Goal: Information Seeking & Learning: Learn about a topic

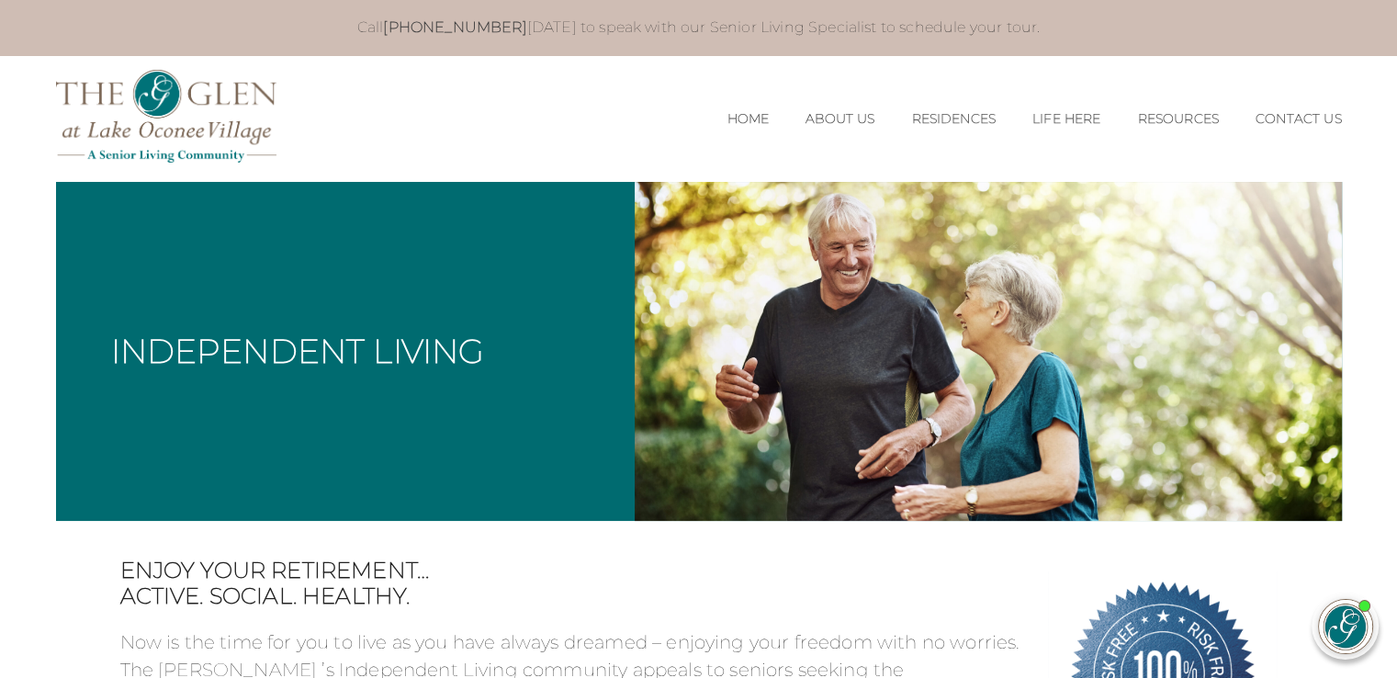
click at [964, 118] on link "Residences" at bounding box center [953, 119] width 85 height 16
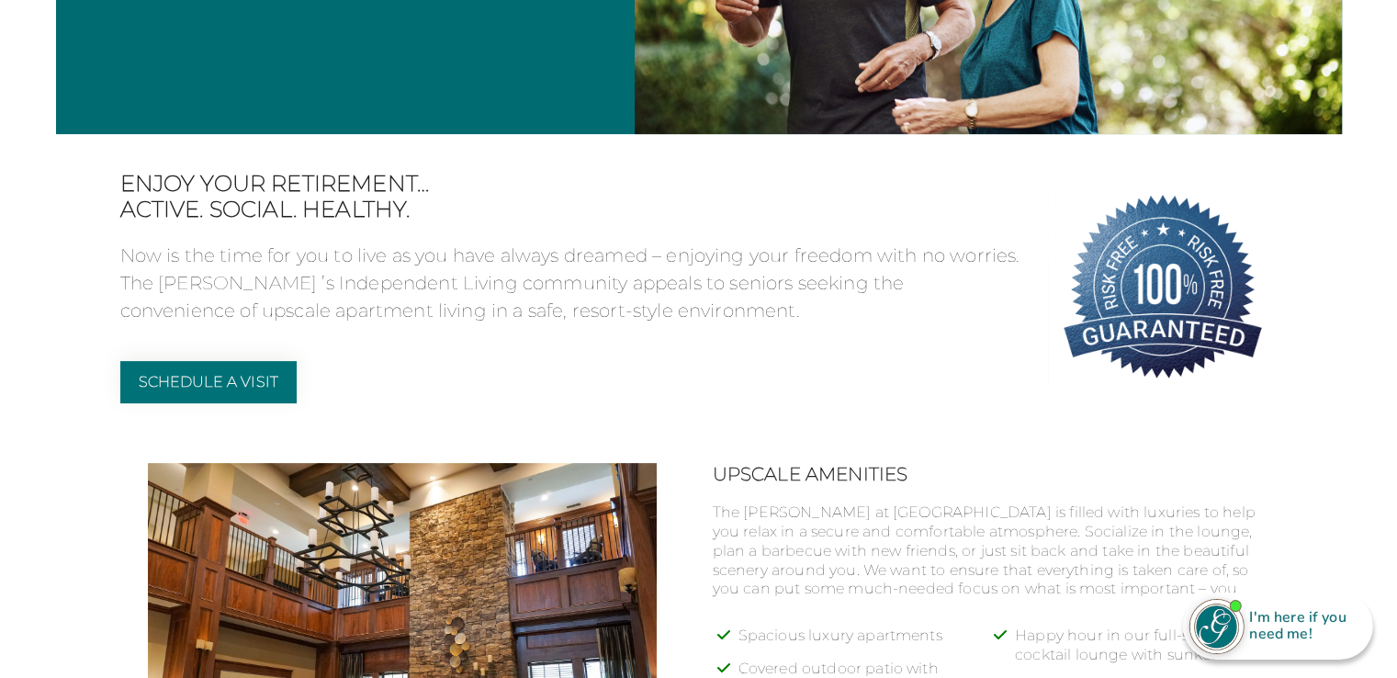
scroll to position [386, 0]
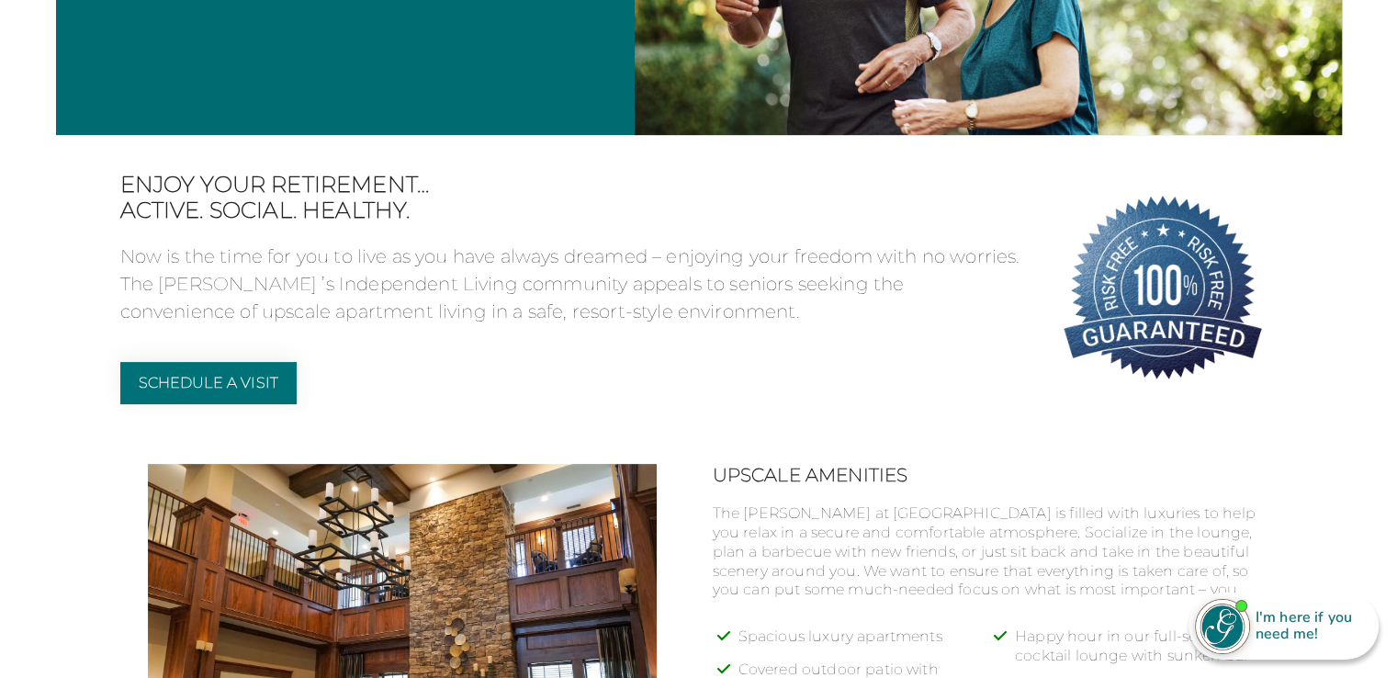
click at [1243, 173] on img at bounding box center [1163, 287] width 230 height 230
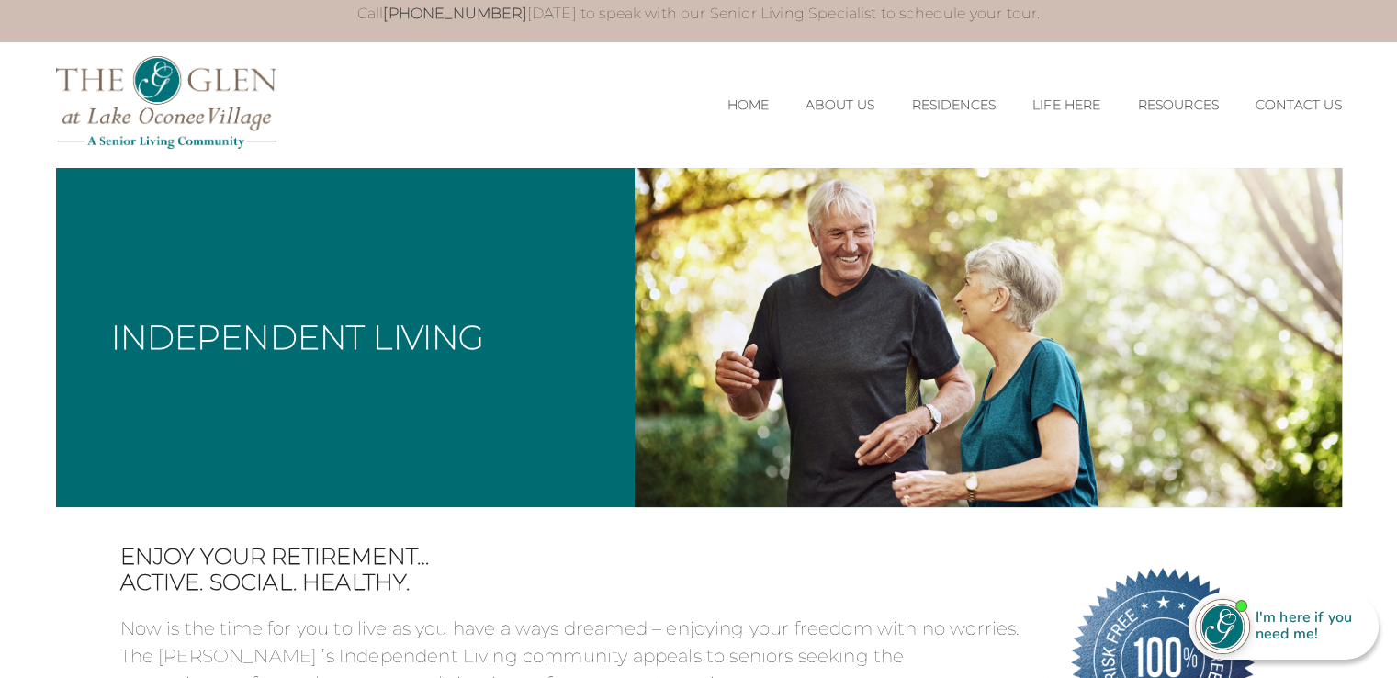
scroll to position [0, 0]
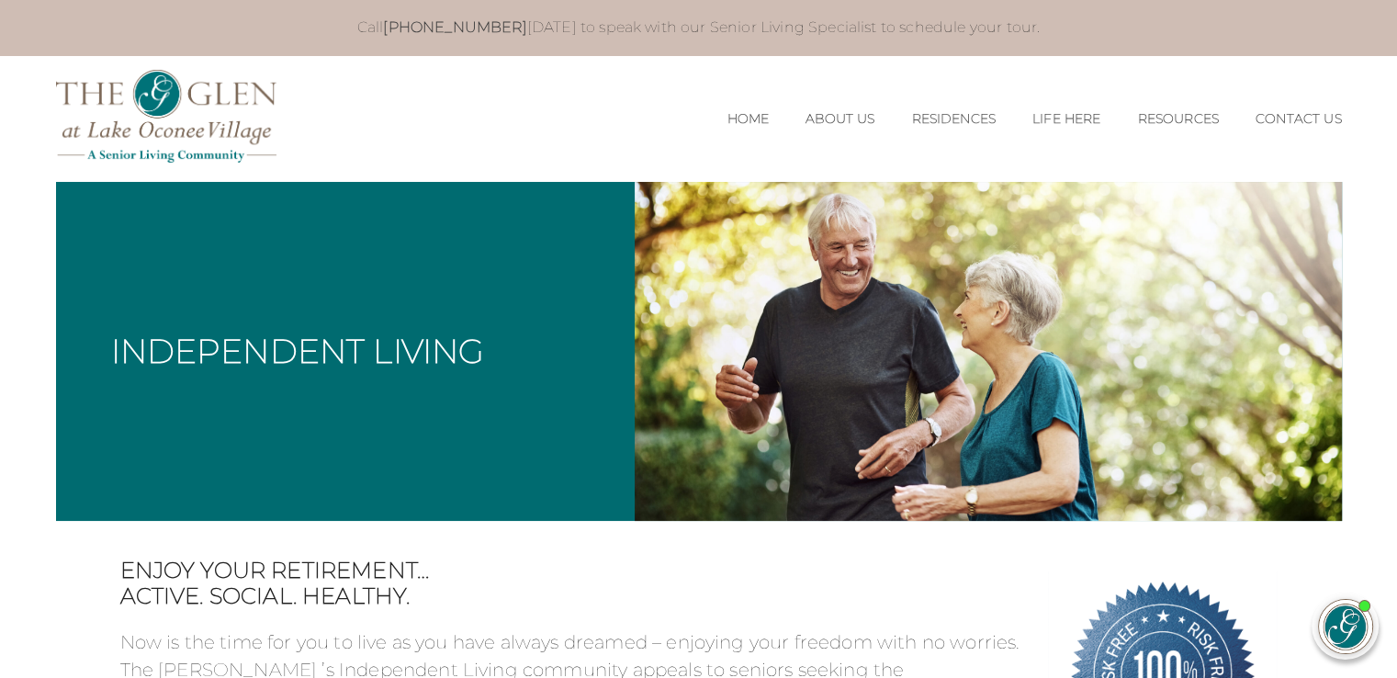
click at [931, 111] on link "Residences" at bounding box center [953, 119] width 85 height 16
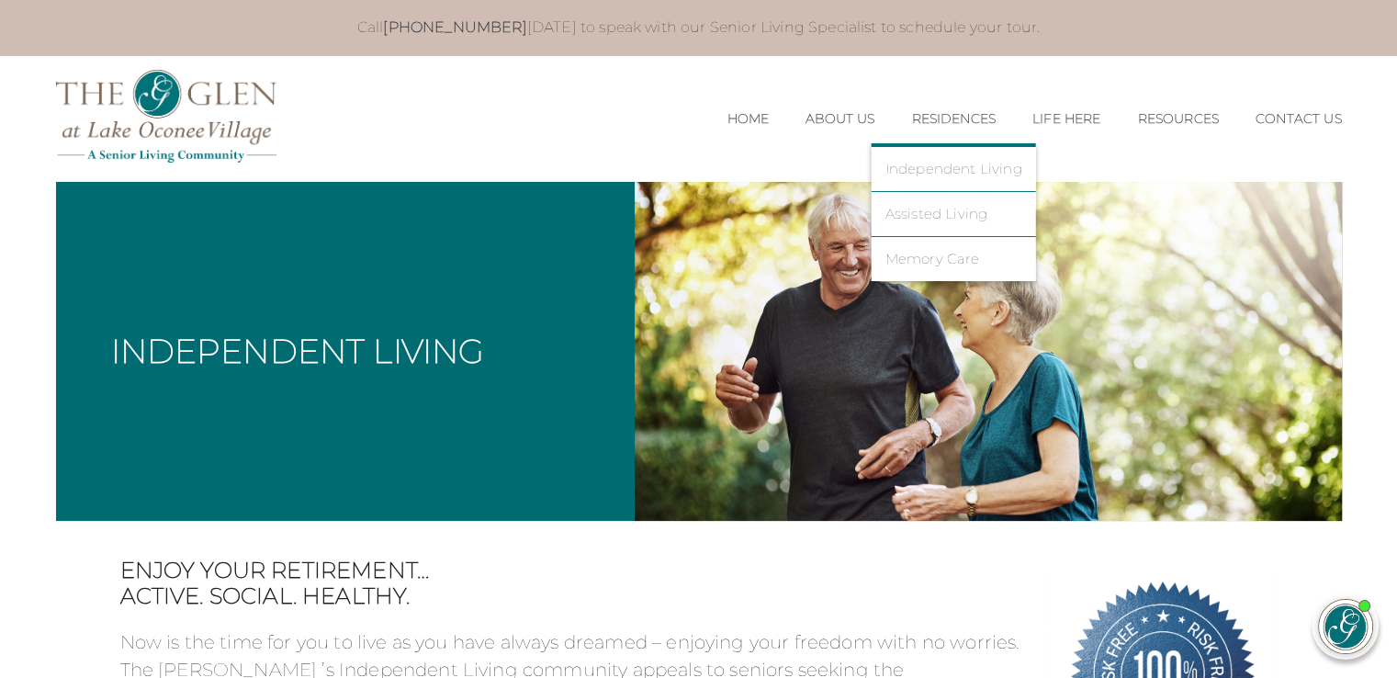
click at [918, 168] on link "Independent Living" at bounding box center [953, 169] width 137 height 17
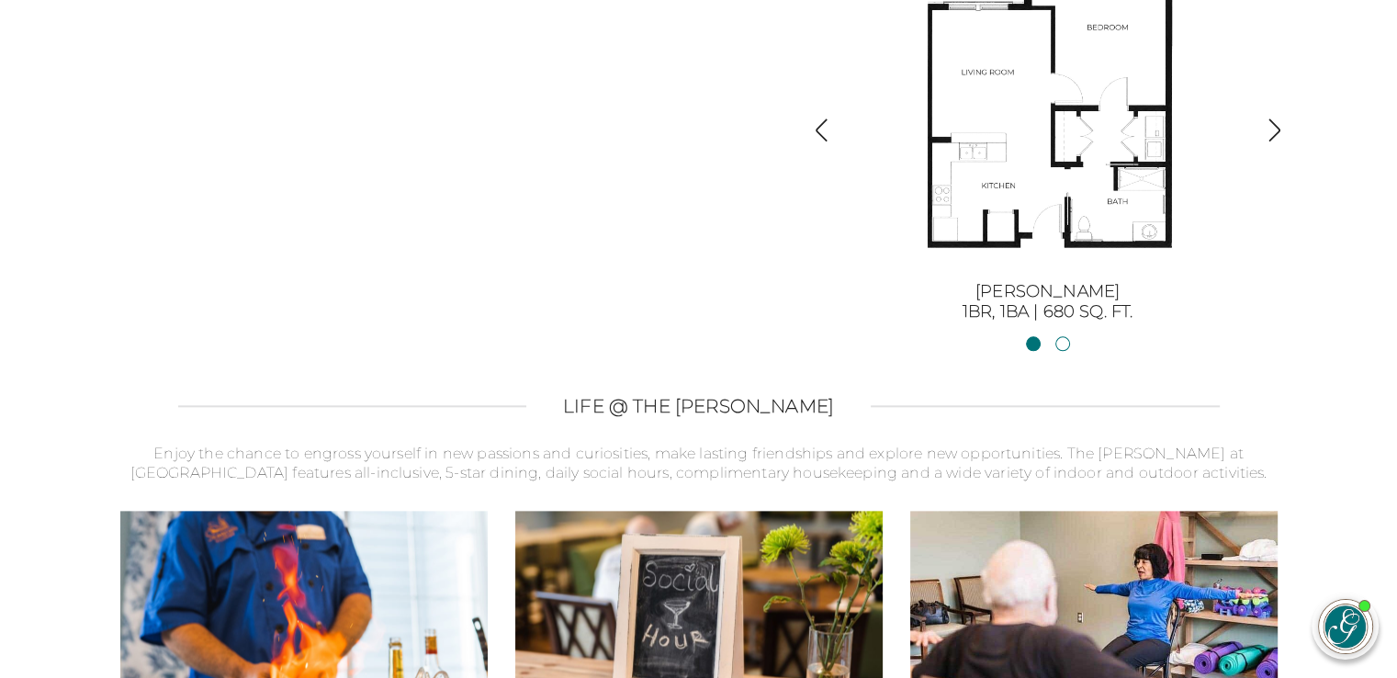
scroll to position [2191, 0]
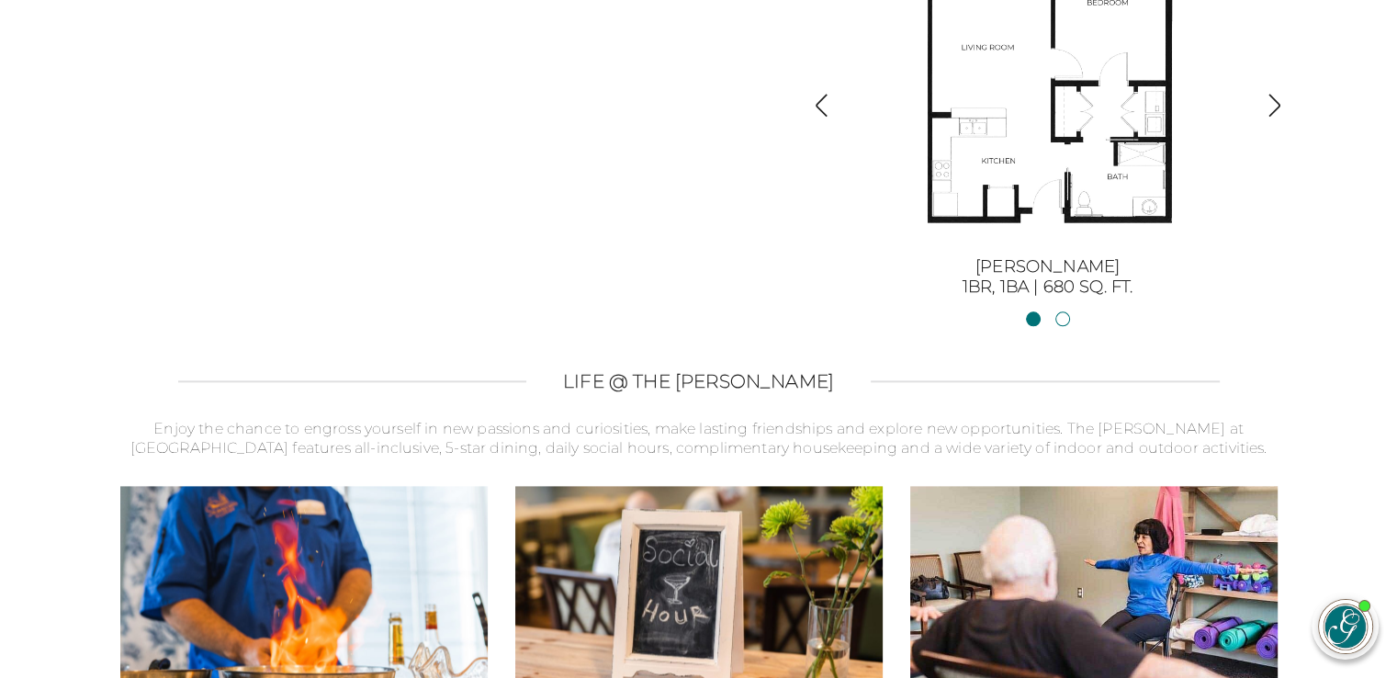
click at [1357, 180] on body "Call [PHONE_NUMBER] [DATE] to speak with our Senior Living Specialist to schedu…" at bounding box center [698, 16] width 1397 height 4415
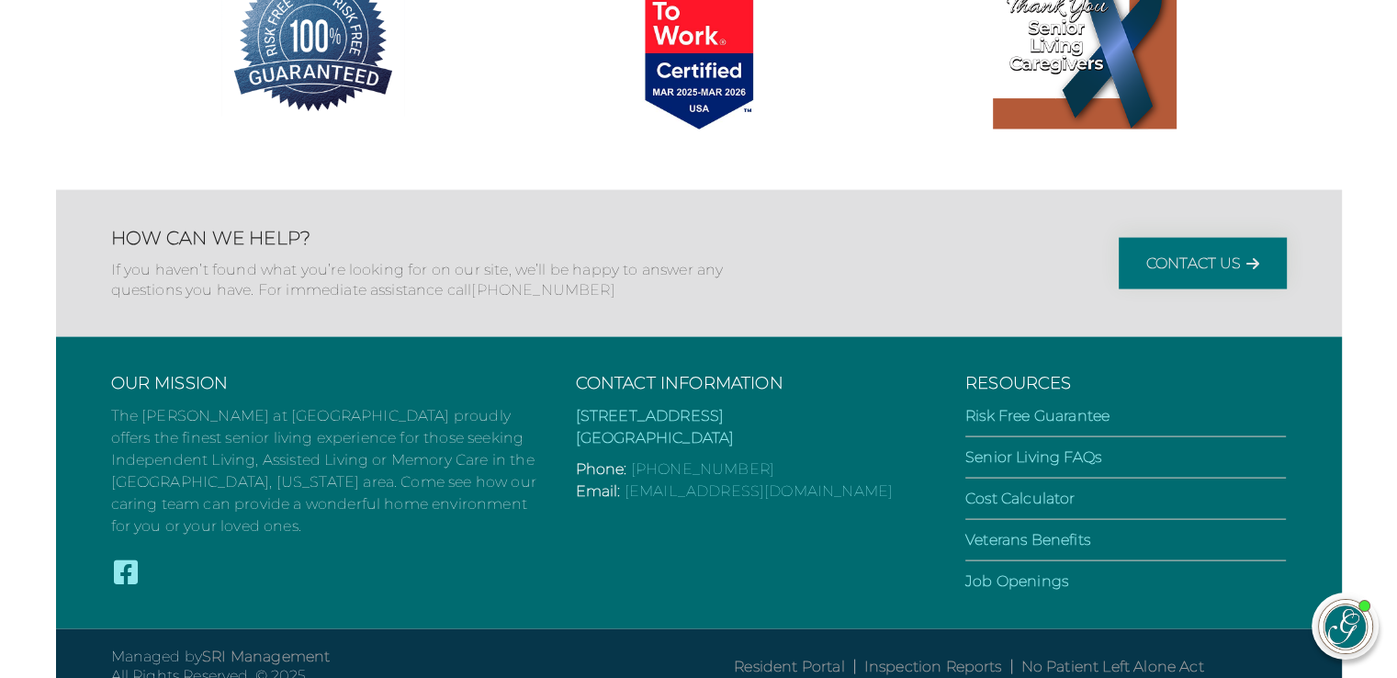
scroll to position [3689, 0]
